Goal: Information Seeking & Learning: Compare options

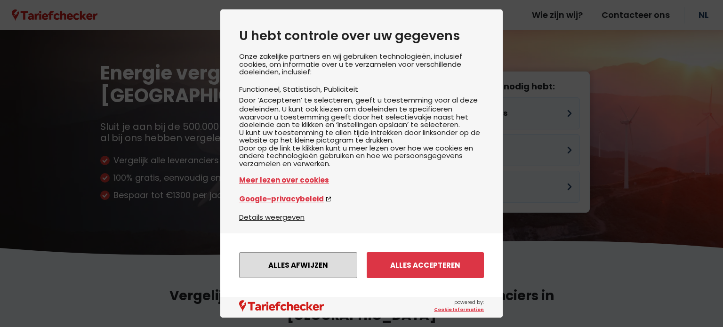
click at [271, 257] on button "Alles afwijzen" at bounding box center [298, 265] width 118 height 26
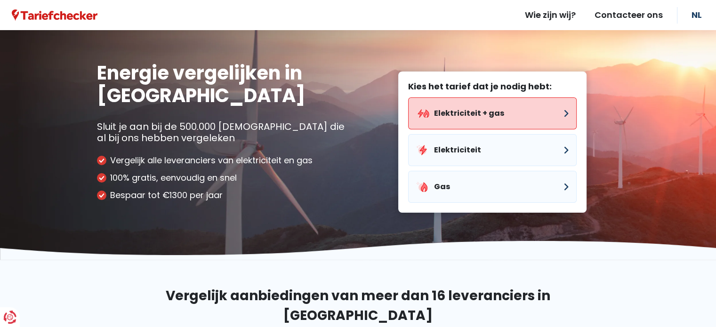
click at [440, 107] on button "Elektriciteit + gas" at bounding box center [492, 113] width 168 height 32
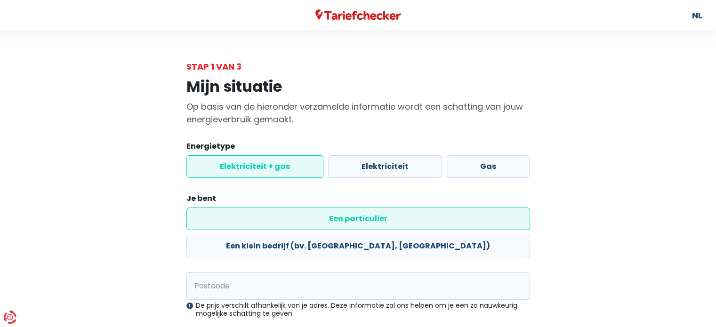
click at [281, 163] on label "Elektriciteit + gas" at bounding box center [254, 166] width 137 height 23
click at [281, 163] on input "Elektriciteit + gas" at bounding box center [254, 166] width 137 height 23
click at [234, 217] on label "Een particulier" at bounding box center [358, 219] width 344 height 23
click at [234, 217] on input "Een particulier" at bounding box center [358, 219] width 344 height 23
click at [213, 213] on label "Een particulier" at bounding box center [358, 219] width 344 height 23
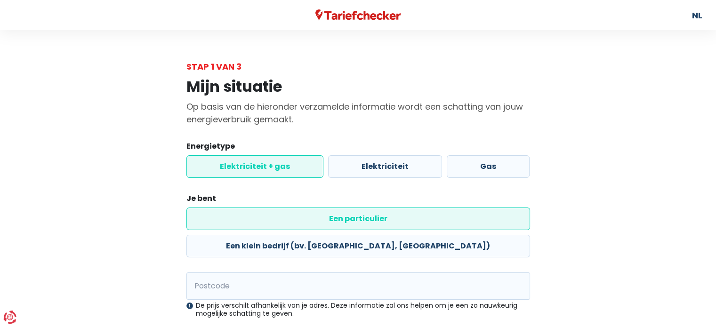
click at [213, 213] on input "Een particulier" at bounding box center [358, 219] width 344 height 23
click at [357, 161] on label "Elektriciteit" at bounding box center [385, 166] width 114 height 23
click at [357, 161] on input "Elektriciteit" at bounding box center [385, 166] width 114 height 23
radio input "true"
radio input "false"
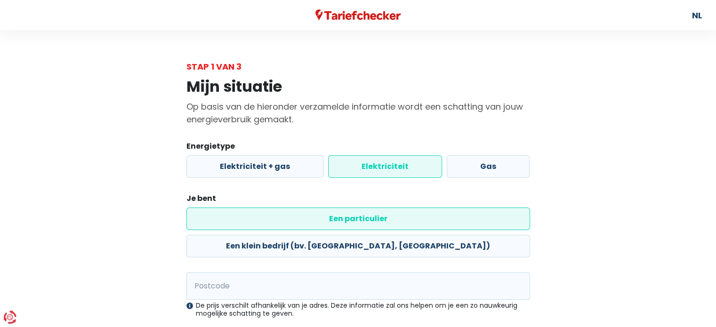
click at [242, 218] on label "Een particulier" at bounding box center [358, 219] width 344 height 23
click at [242, 218] on input "Een particulier" at bounding box center [358, 219] width 344 height 23
click at [347, 235] on label "Een klein bedrijf (bv. [GEOGRAPHIC_DATA], [GEOGRAPHIC_DATA])" at bounding box center [358, 246] width 344 height 23
click at [347, 235] on input "Een klein bedrijf (bv. [GEOGRAPHIC_DATA], [GEOGRAPHIC_DATA])" at bounding box center [358, 246] width 344 height 23
radio input "true"
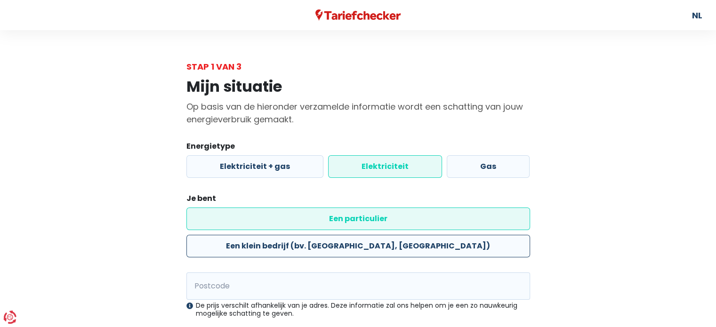
radio input "false"
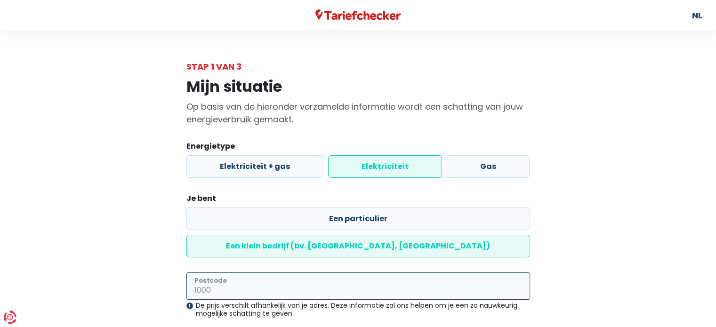
click at [332, 272] on input "Postcode" at bounding box center [358, 285] width 344 height 27
click at [365, 272] on input "9990" at bounding box center [358, 285] width 344 height 27
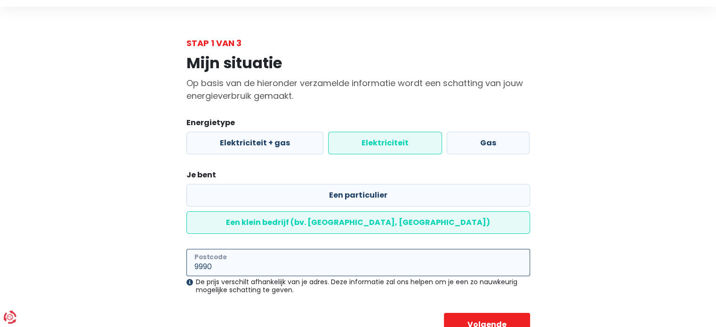
scroll to position [36, 0]
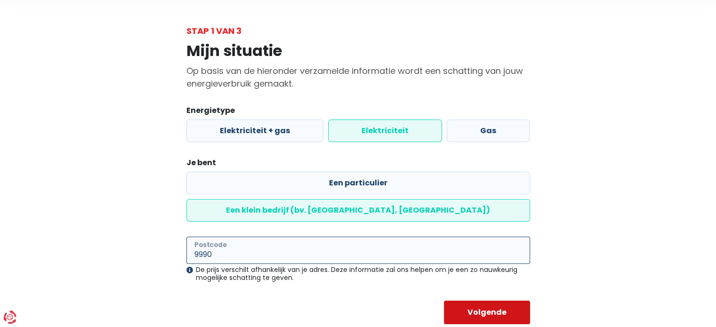
type input "9990"
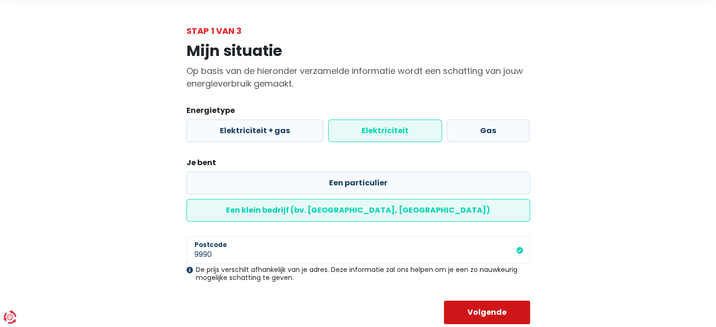
click at [469, 301] on button "Volgende" at bounding box center [487, 313] width 86 height 24
select select
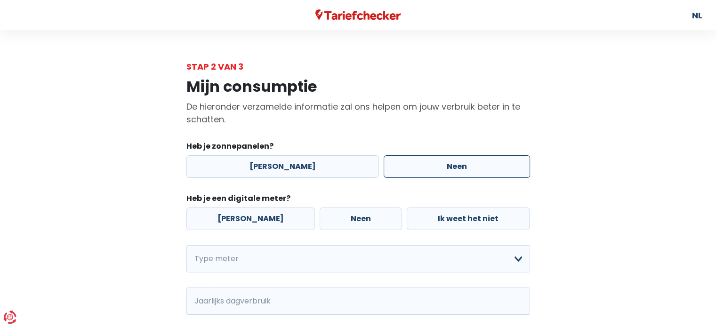
click at [410, 166] on label "Neen" at bounding box center [457, 166] width 146 height 23
click at [410, 166] on input "Neen" at bounding box center [457, 166] width 146 height 23
radio input "true"
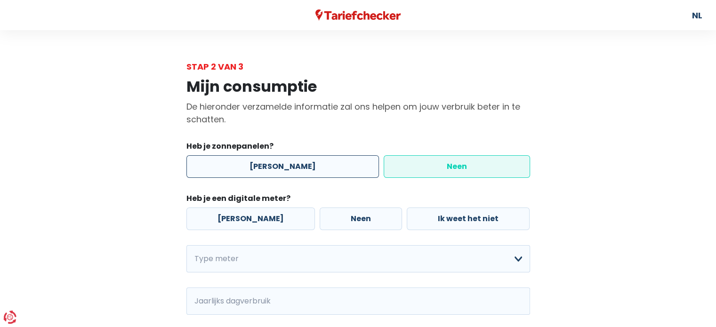
click at [280, 164] on label "[PERSON_NAME]" at bounding box center [282, 166] width 192 height 23
click at [280, 164] on input "[PERSON_NAME]" at bounding box center [282, 166] width 192 height 23
radio input "true"
radio input "false"
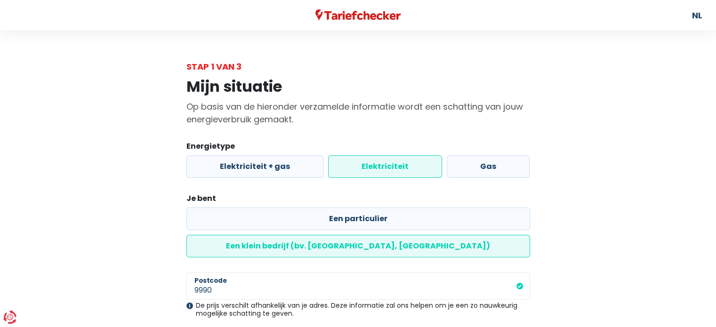
scroll to position [36, 0]
